Goal: Information Seeking & Learning: Learn about a topic

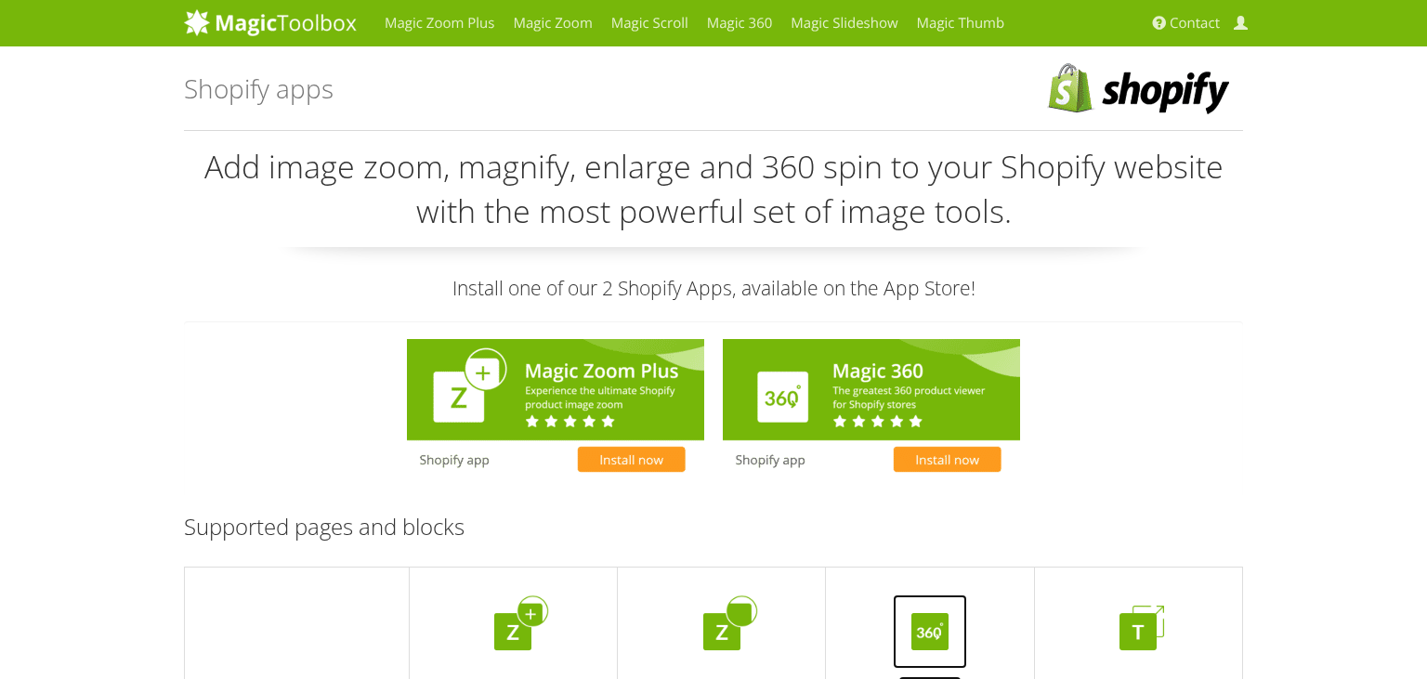
click at [899, 615] on img at bounding box center [930, 632] width 74 height 74
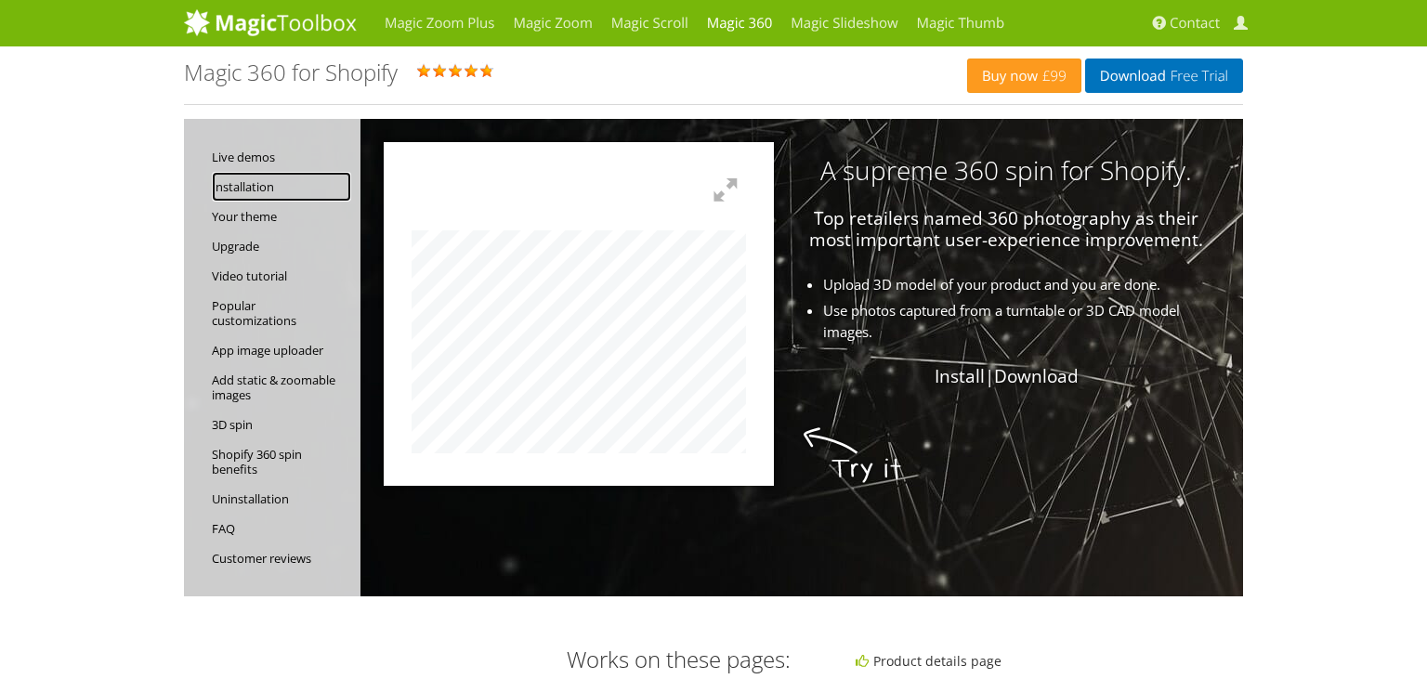
click at [268, 184] on link "Installation" at bounding box center [281, 187] width 139 height 30
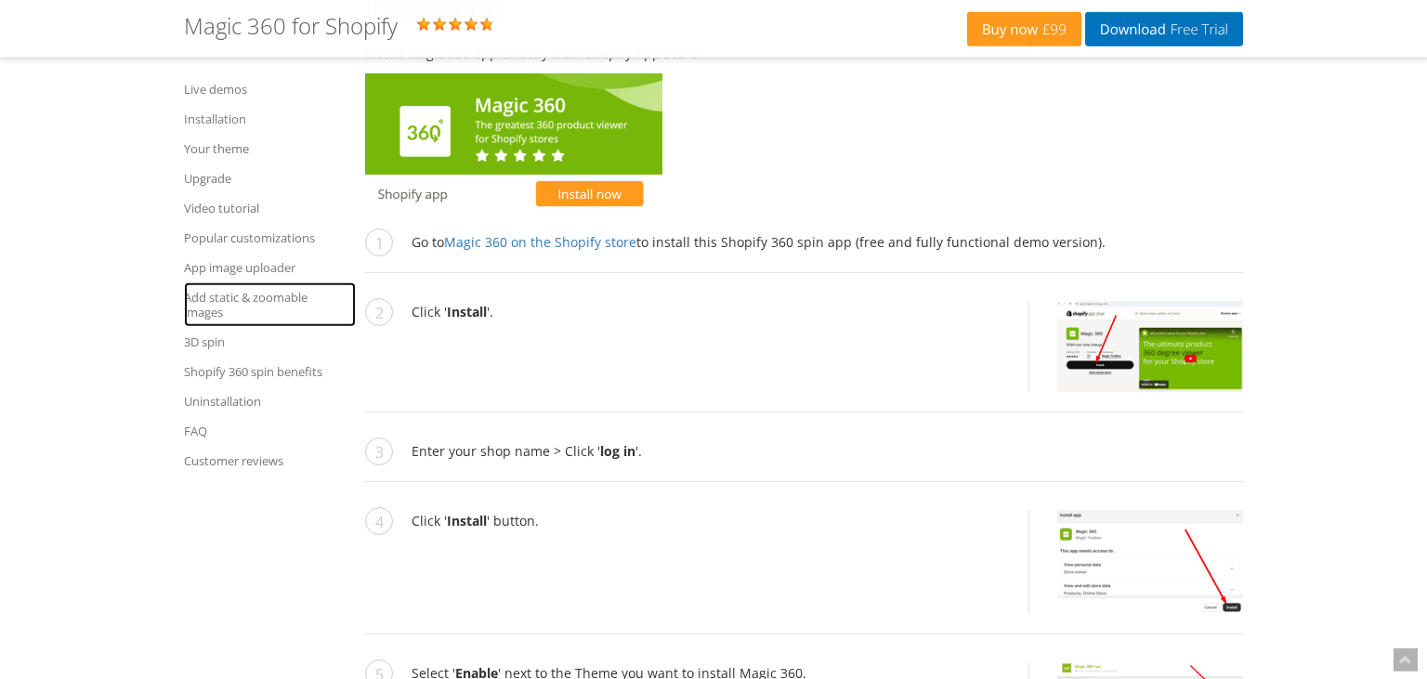
click at [215, 294] on link "Add static & zoomable images" at bounding box center [270, 304] width 172 height 45
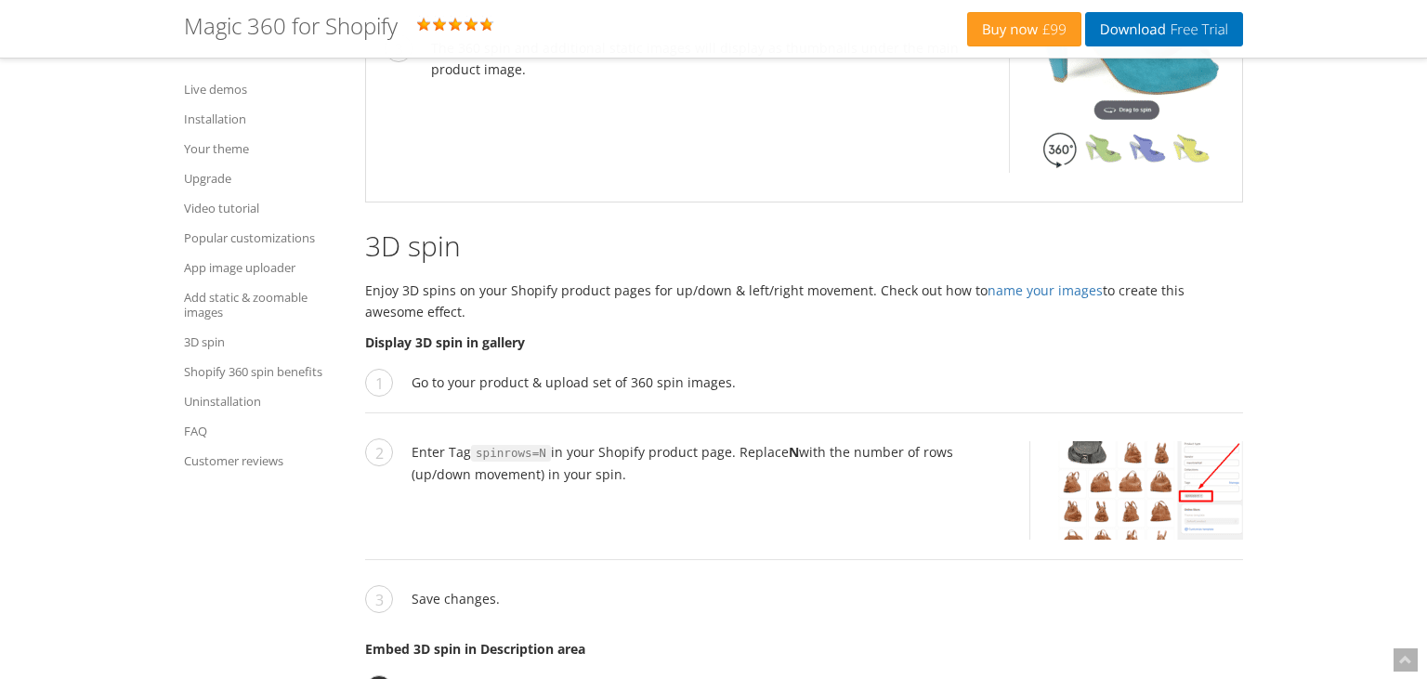
scroll to position [8403, 0]
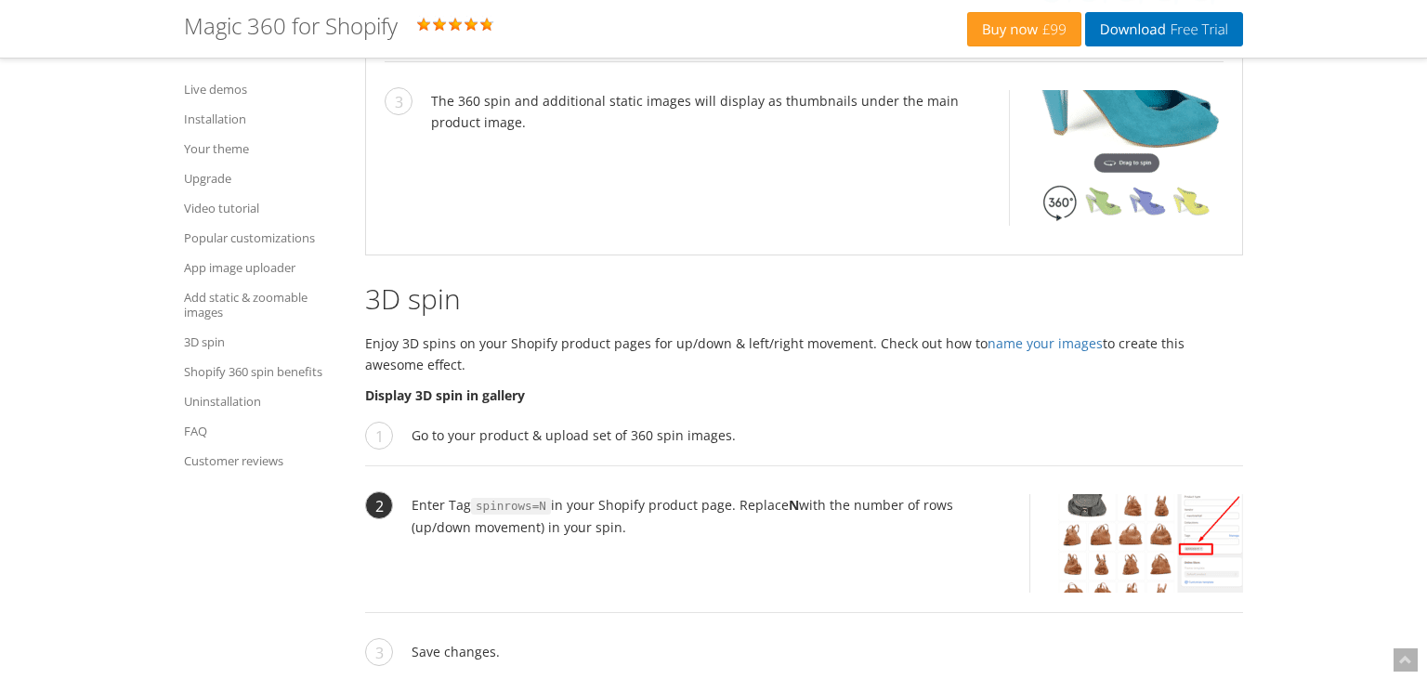
click at [1161, 543] on img at bounding box center [1150, 543] width 185 height 98
